Goal: Task Accomplishment & Management: Manage account settings

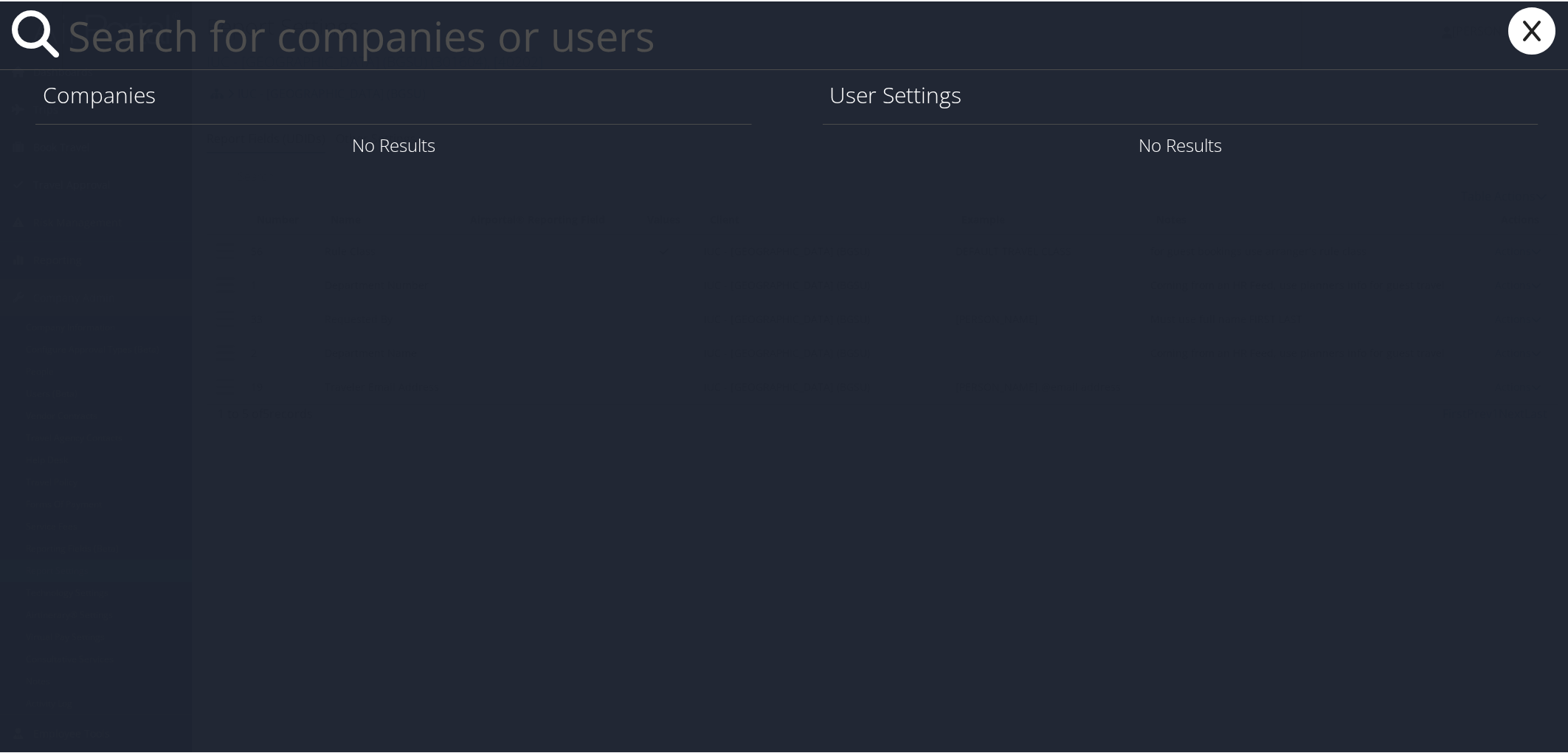
paste input "[PERSON_NAME][EMAIL_ADDRESS][PERSON_NAME][DOMAIN_NAME]"
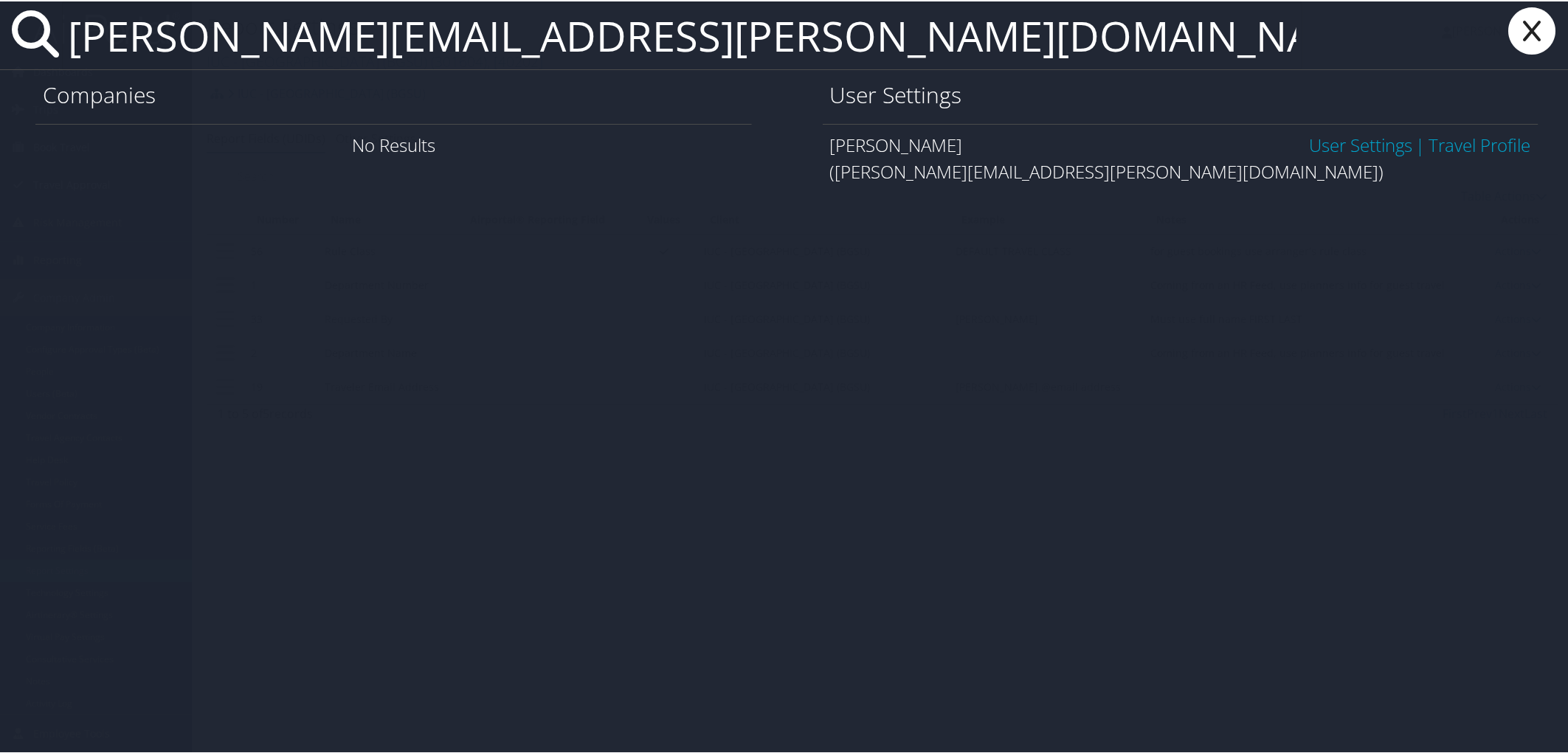
type input "[PERSON_NAME][EMAIL_ADDRESS][PERSON_NAME][DOMAIN_NAME]"
click at [1333, 147] on link "User Settings" at bounding box center [1360, 144] width 103 height 24
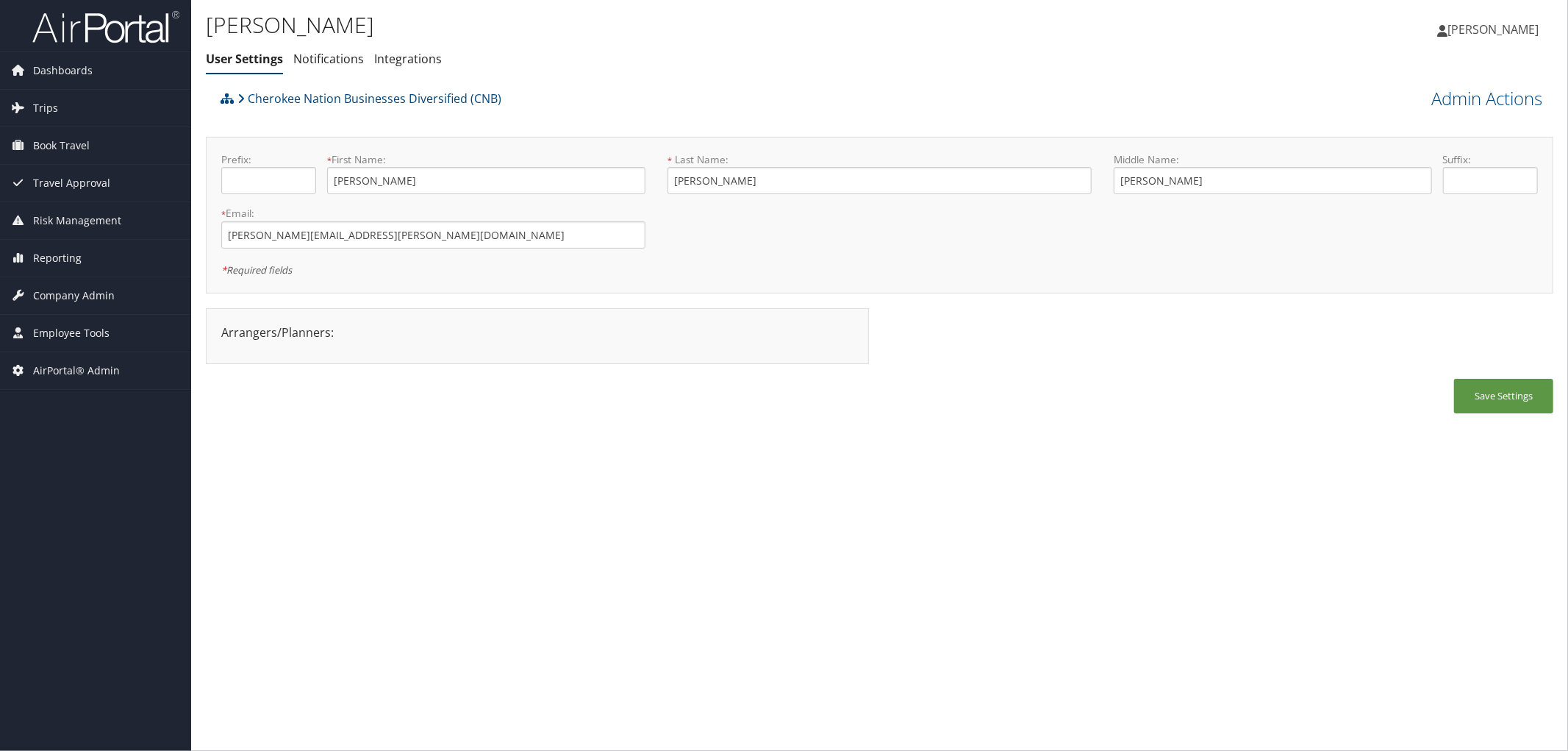
click at [614, 390] on div "Save Settings" at bounding box center [879, 403] width 1347 height 50
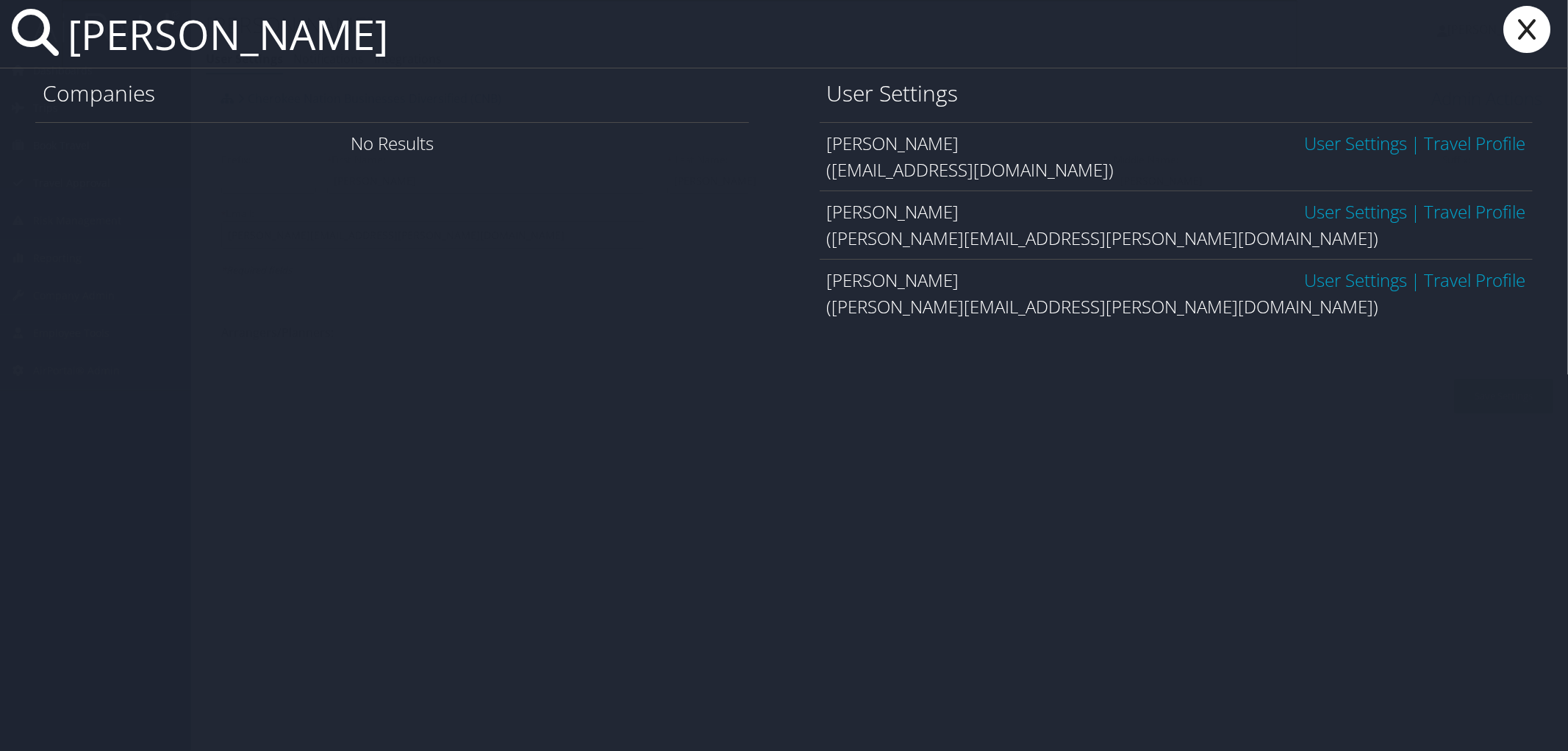
type input "[PERSON_NAME]"
click at [1332, 276] on link "User Settings" at bounding box center [1355, 280] width 103 height 24
